Goal: Find specific page/section: Find specific page/section

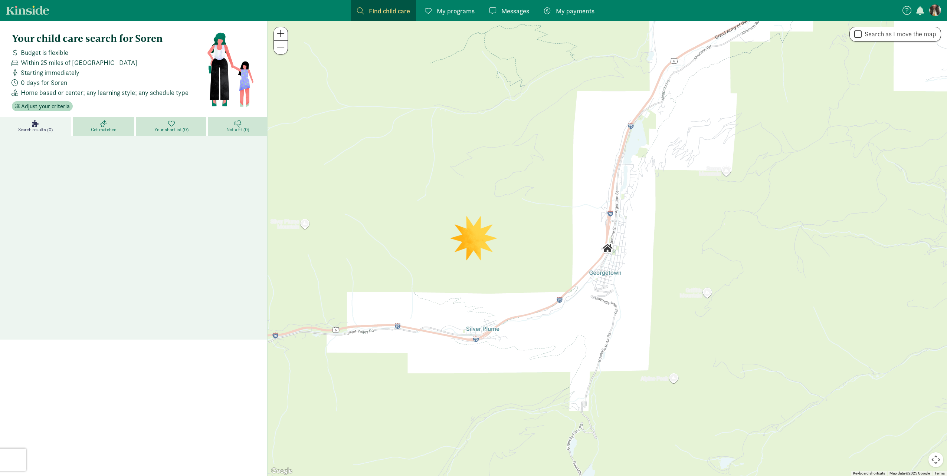
click at [935, 13] on figure at bounding box center [935, 10] width 12 height 12
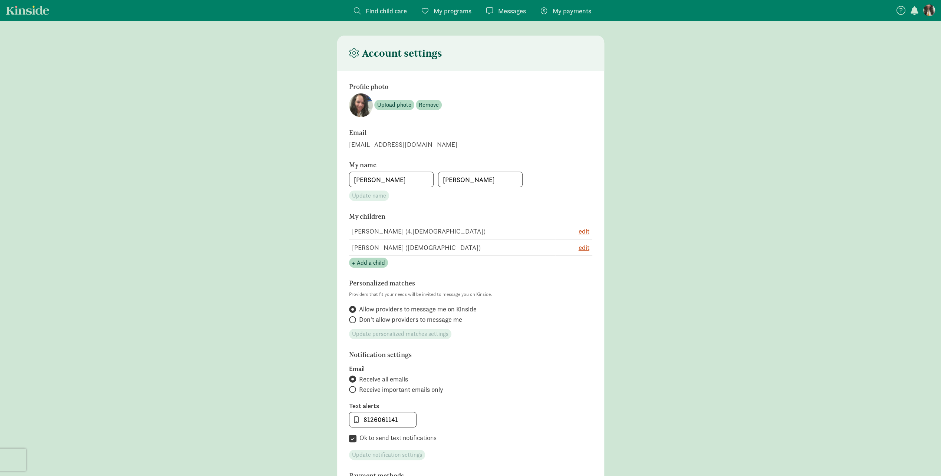
click at [915, 14] on span "button" at bounding box center [915, 10] width 8 height 9
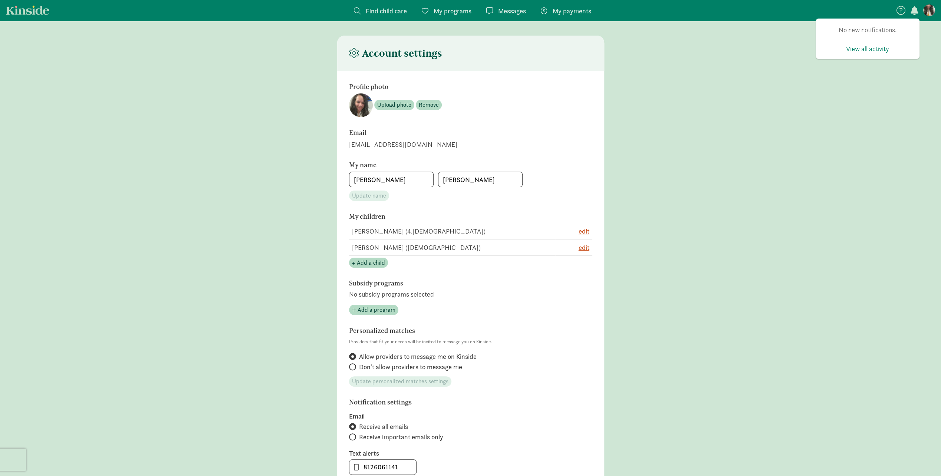
click at [904, 13] on icon at bounding box center [901, 10] width 9 height 9
click at [914, 13] on span "button" at bounding box center [915, 10] width 8 height 9
click at [452, 13] on span "My programs" at bounding box center [453, 11] width 38 height 10
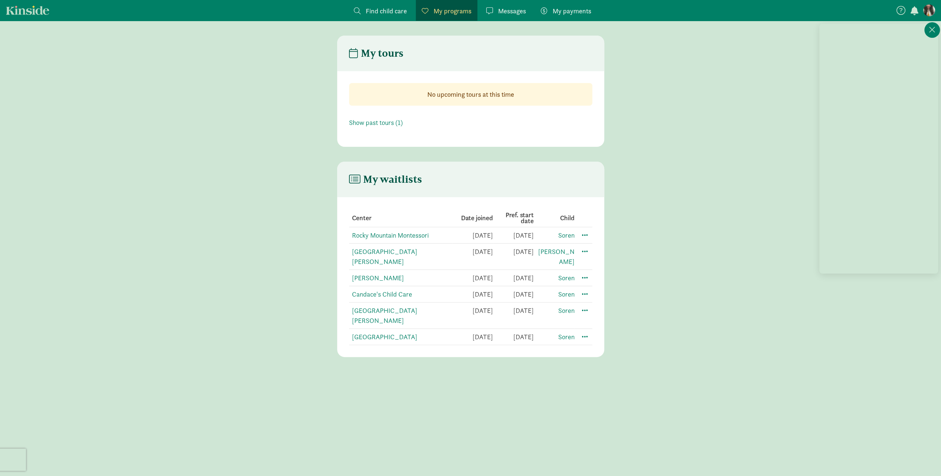
click at [915, 11] on span "button" at bounding box center [915, 10] width 8 height 9
click at [871, 49] on span "View all activity" at bounding box center [867, 49] width 43 height 10
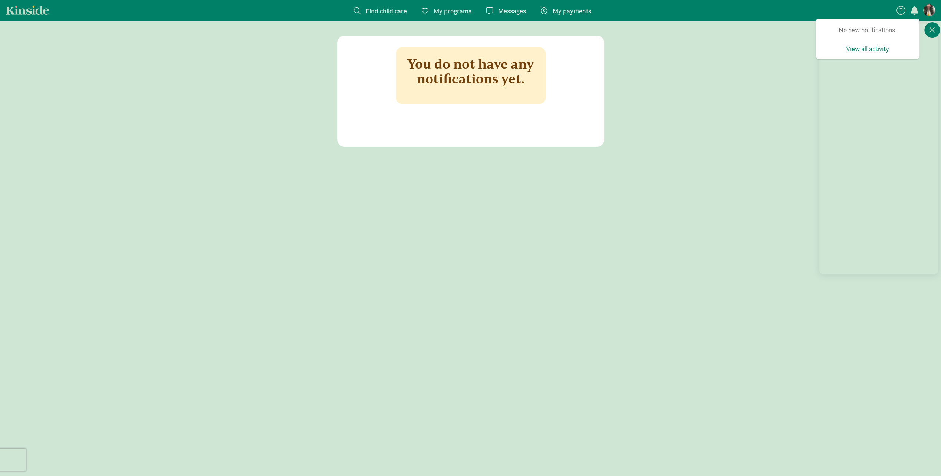
click at [457, 10] on span "My programs" at bounding box center [453, 11] width 38 height 10
